Goal: Task Accomplishment & Management: Manage account settings

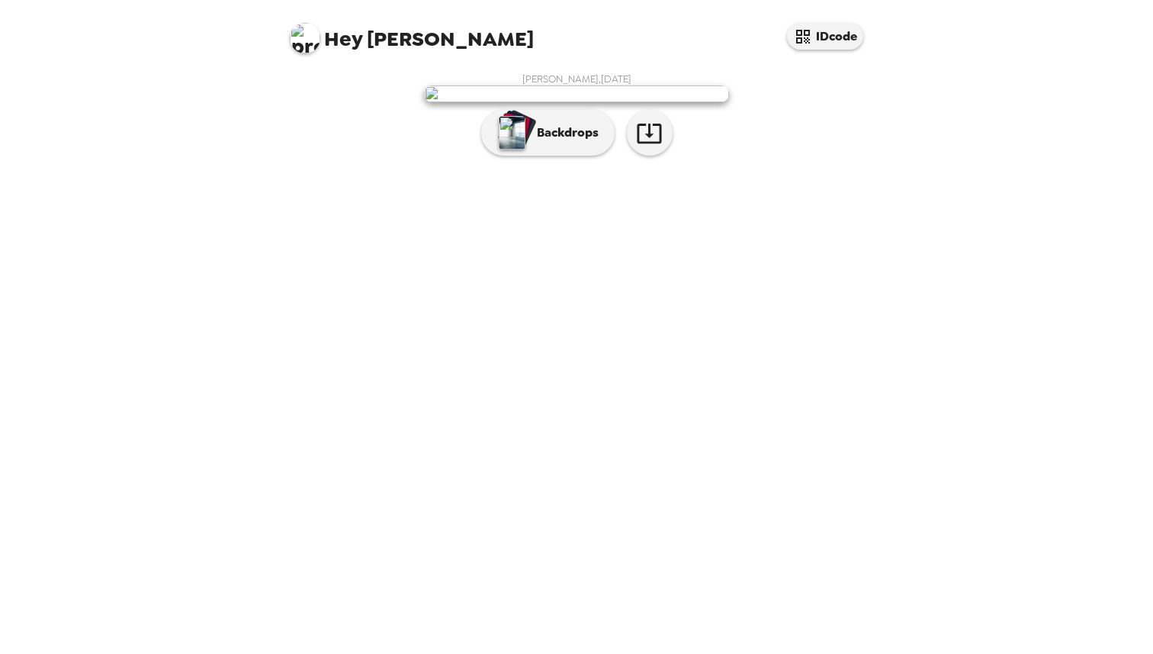
click at [299, 39] on img at bounding box center [305, 38] width 31 height 31
click at [349, 45] on div at bounding box center [576, 327] width 1153 height 654
click at [300, 43] on img at bounding box center [305, 38] width 31 height 31
click at [341, 76] on span "Edit my info" at bounding box center [332, 72] width 61 height 13
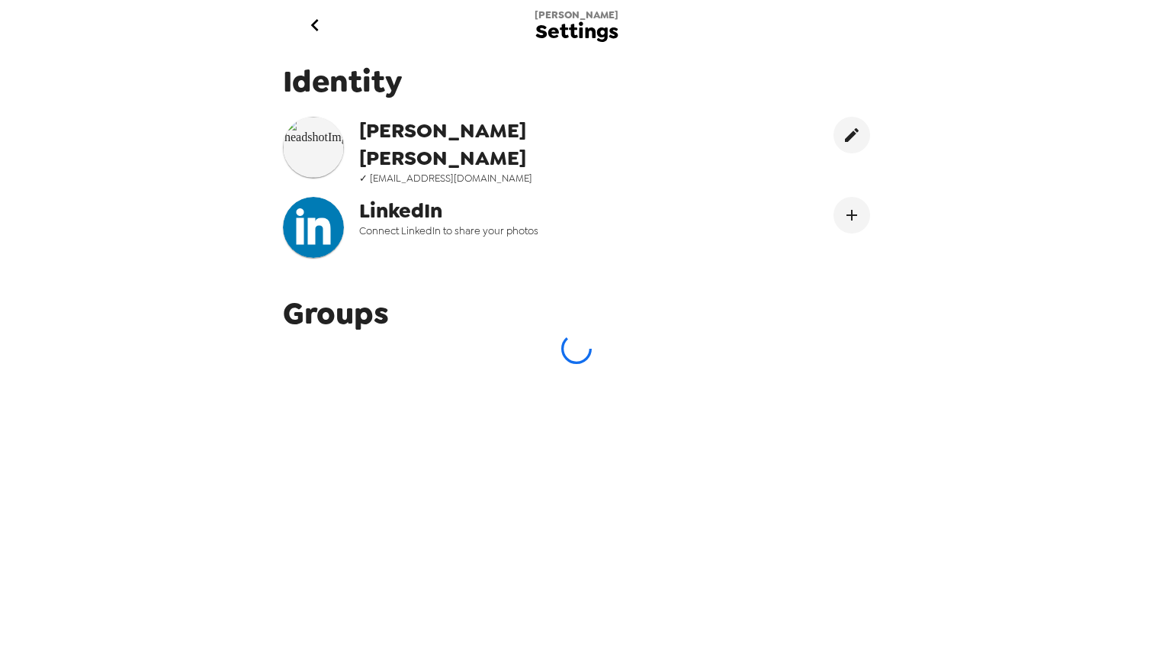
click at [317, 33] on icon "go back" at bounding box center [315, 25] width 24 height 24
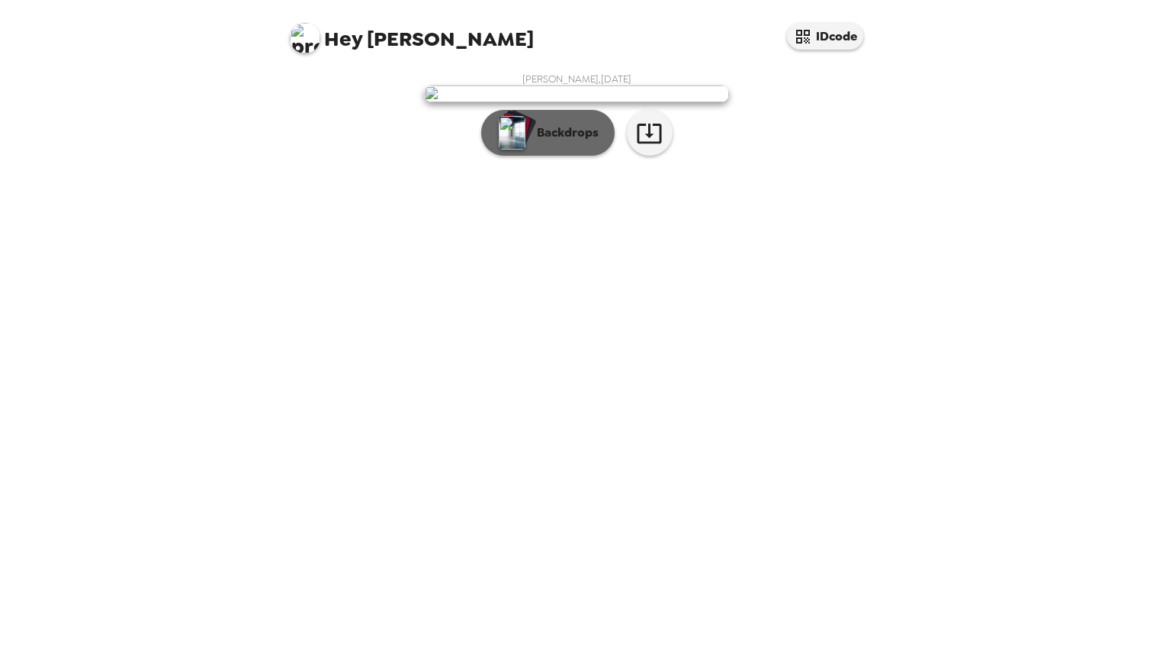
click at [591, 142] on p "Backdrops" at bounding box center [563, 133] width 69 height 18
